Goal: Navigation & Orientation: Go to known website

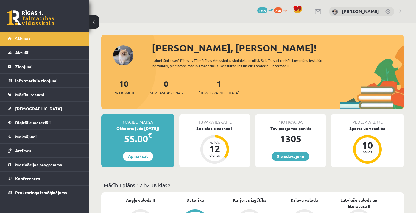
scroll to position [1, 0]
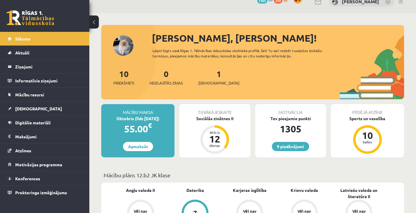
scroll to position [11, 0]
